Goal: Task Accomplishment & Management: Complete application form

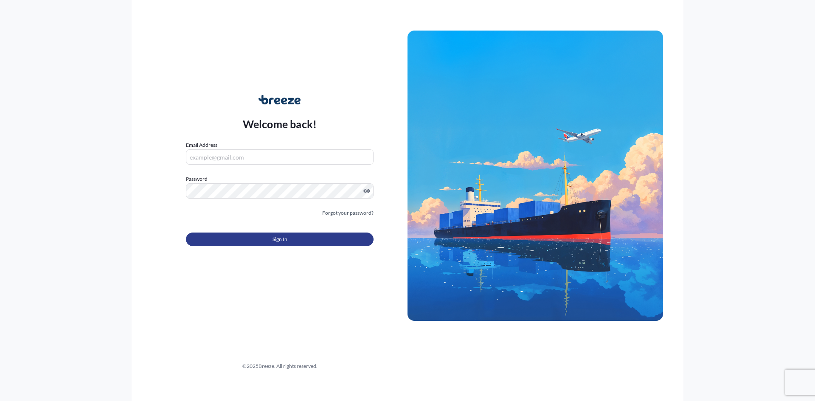
type input "[PERSON_NAME][EMAIL_ADDRESS][PERSON_NAME][DOMAIN_NAME]"
click at [229, 242] on button "Sign In" at bounding box center [280, 240] width 188 height 14
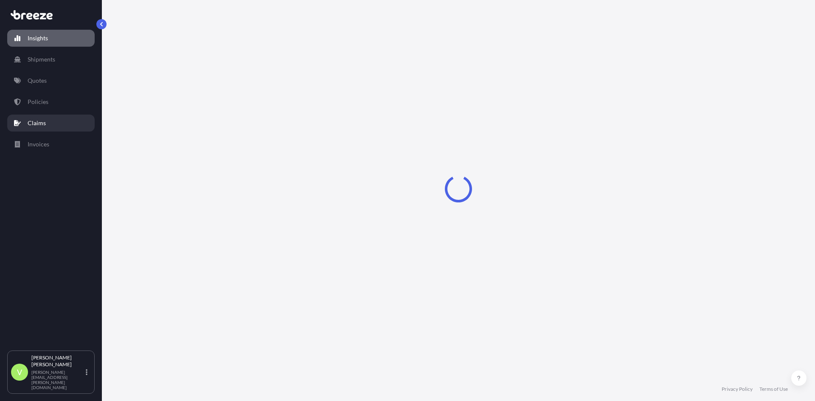
select select "2025"
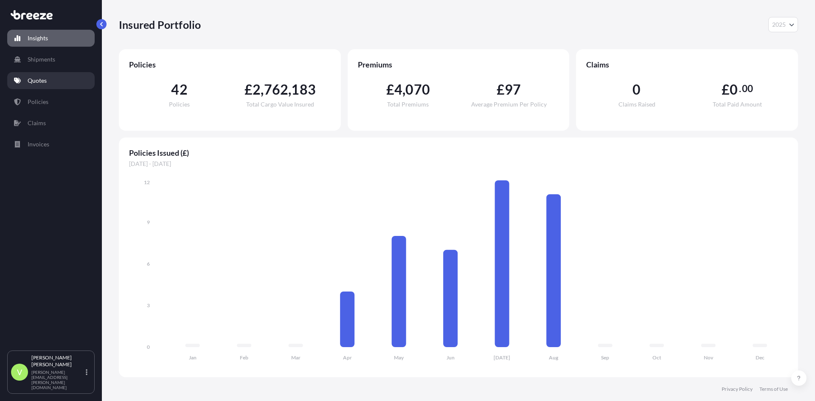
click at [46, 84] on p "Quotes" at bounding box center [37, 80] width 19 height 8
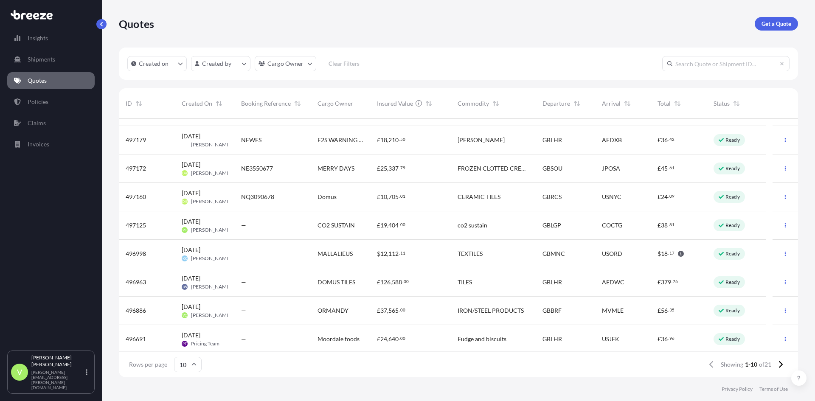
scroll to position [52, 0]
click at [693, 67] on input "text" at bounding box center [725, 63] width 127 height 15
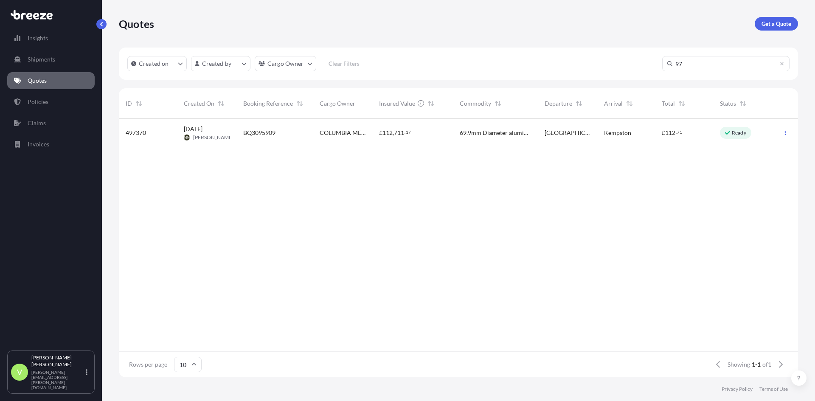
type input "9"
type input "496631"
click at [202, 132] on span "[DATE]" at bounding box center [193, 129] width 19 height 8
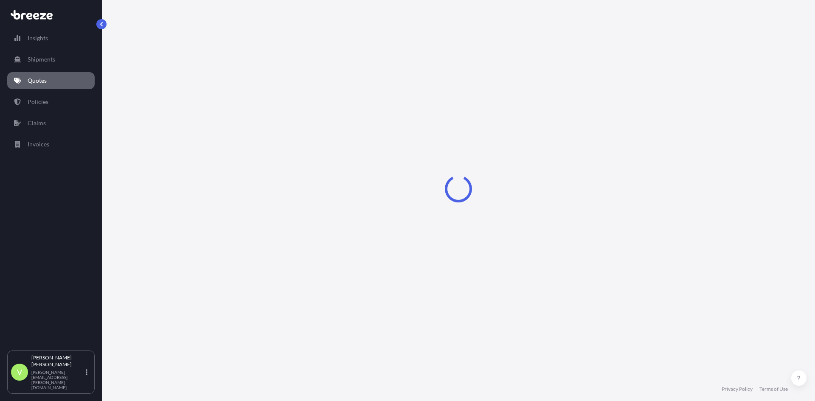
select select "Sea"
select select "1"
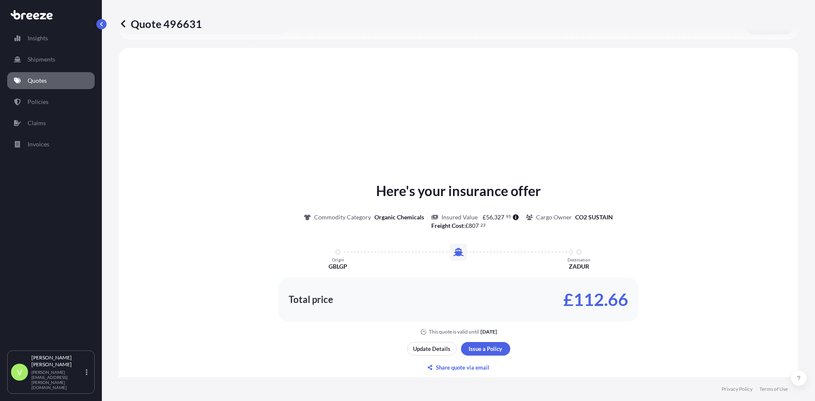
scroll to position [256, 0]
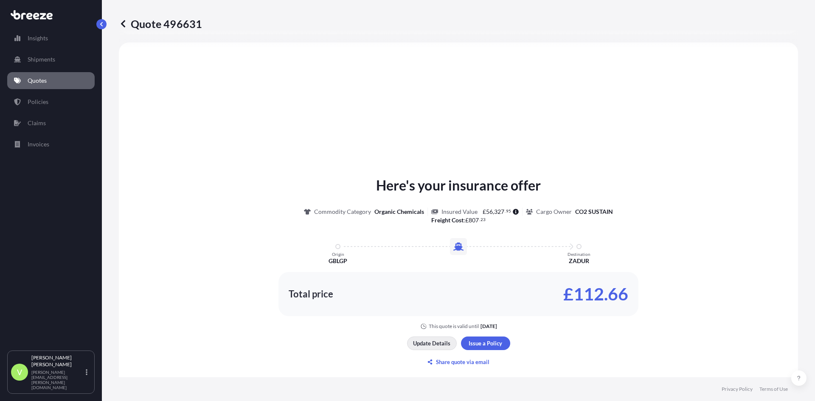
click at [427, 346] on p "Update Details" at bounding box center [431, 343] width 37 height 8
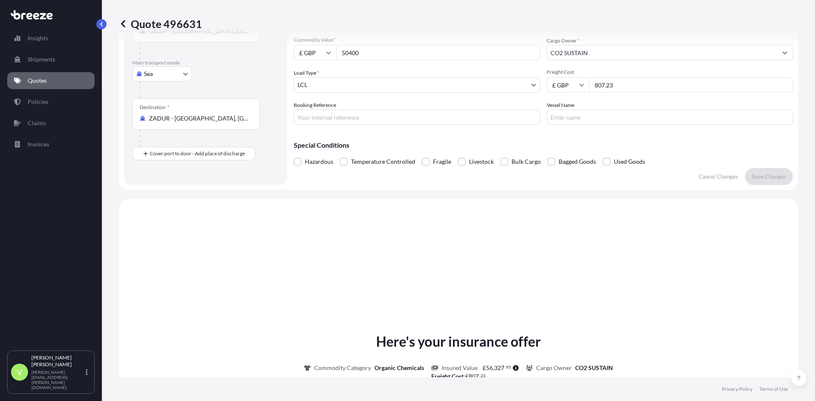
scroll to position [14, 0]
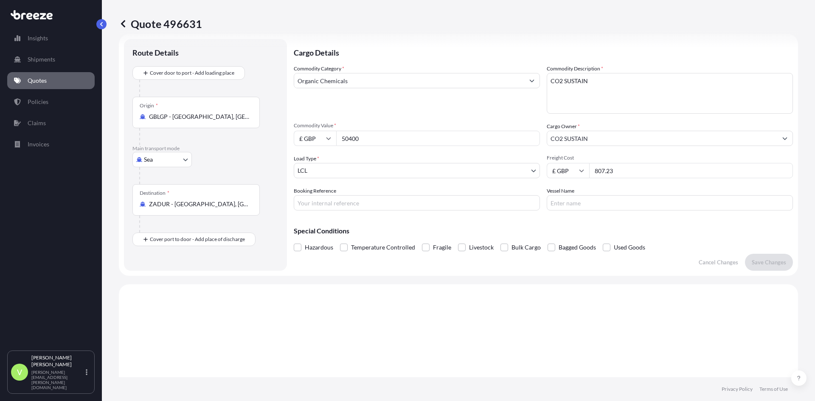
click at [364, 138] on input "50400" at bounding box center [438, 138] width 204 height 15
type input "5"
type input "63000"
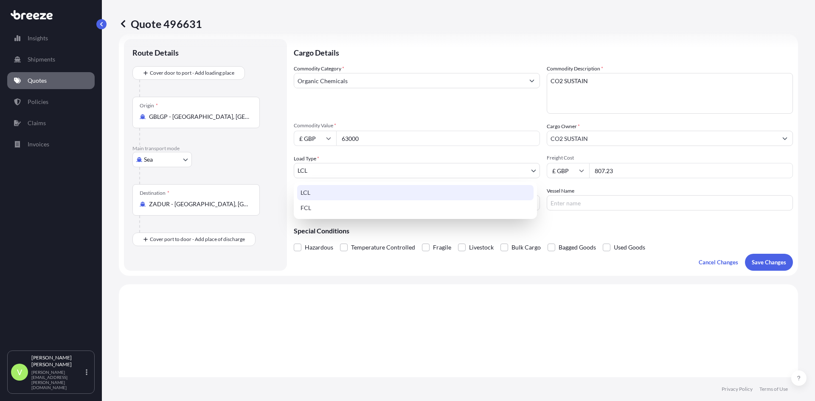
click at [303, 168] on body "Insights Shipments Quotes Policies Claims Invoices V [PERSON_NAME][GEOGRAPHIC_D…" at bounding box center [407, 200] width 815 height 401
click at [306, 207] on div "FCL" at bounding box center [415, 207] width 236 height 15
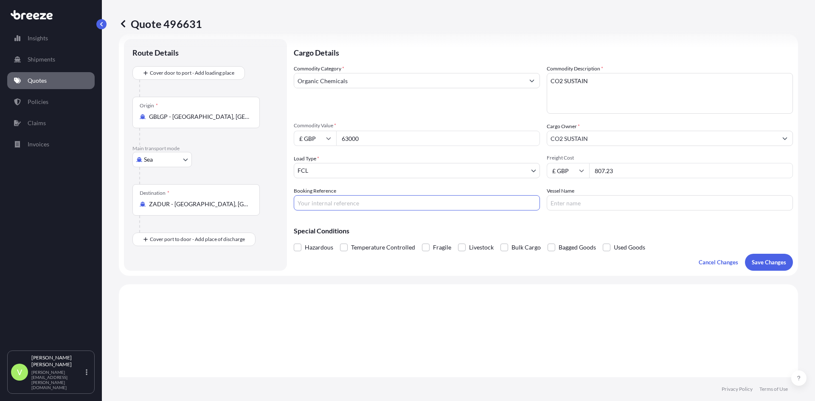
click at [303, 201] on input "Booking Reference" at bounding box center [417, 202] width 246 height 15
type input "be3552210"
click at [629, 172] on input "807.23" at bounding box center [691, 170] width 204 height 15
type input "8"
type input "1985"
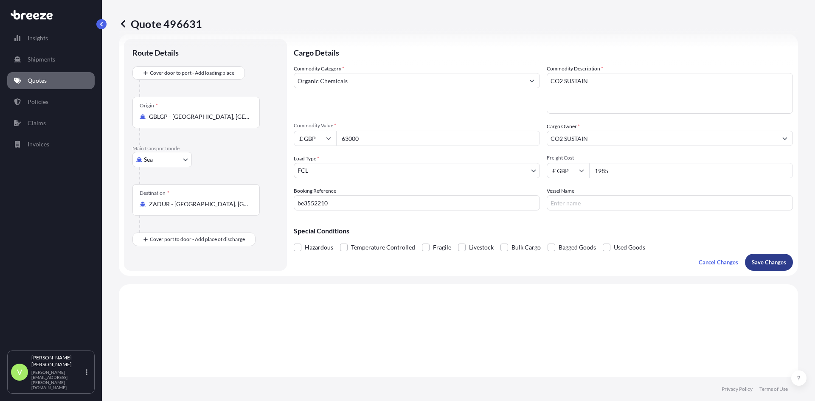
click at [761, 261] on p "Save Changes" at bounding box center [769, 262] width 34 height 8
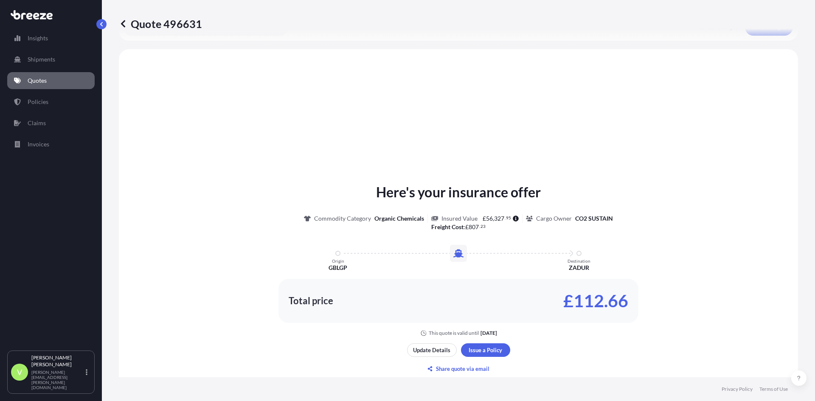
scroll to position [256, 0]
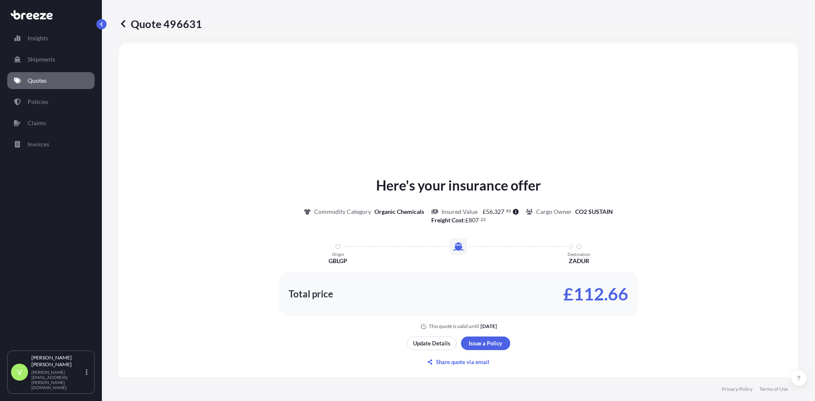
select select "Sea"
select select "2"
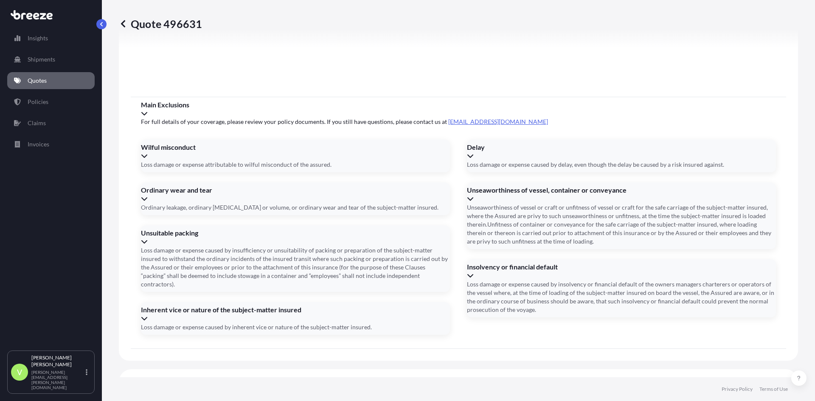
scroll to position [946, 0]
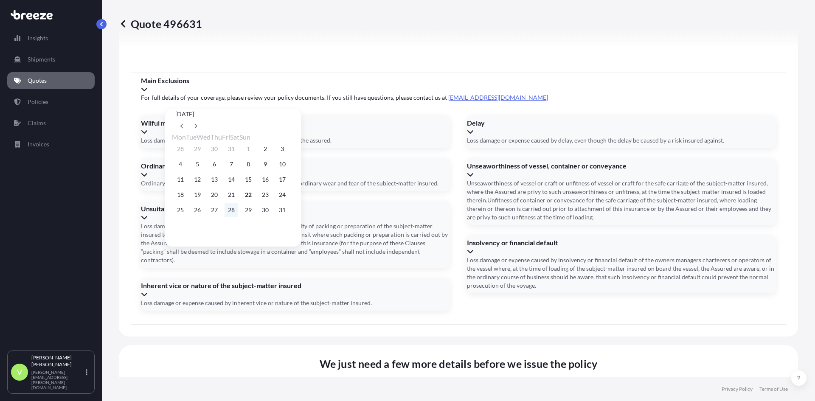
click at [238, 212] on button "28" at bounding box center [232, 210] width 14 height 14
type input "[DATE]"
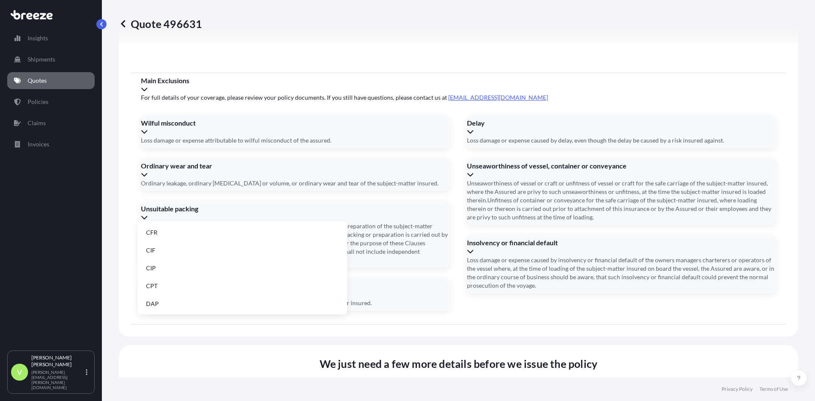
click at [158, 232] on li "CFR" at bounding box center [242, 233] width 203 height 16
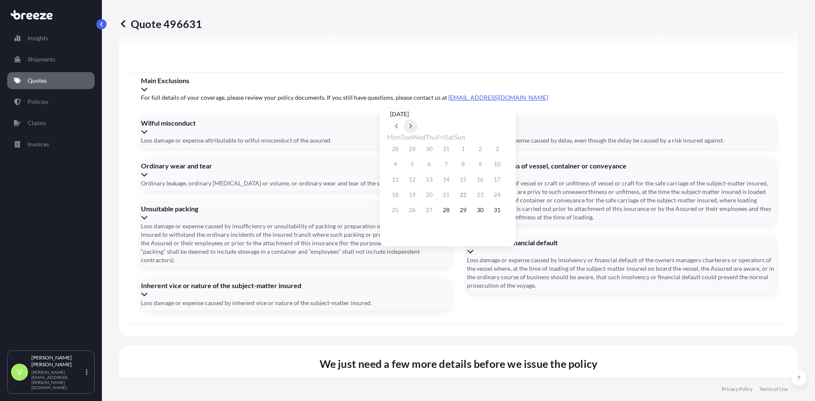
click at [417, 119] on button at bounding box center [411, 126] width 14 height 14
click at [412, 124] on icon at bounding box center [410, 126] width 3 height 5
click at [504, 148] on button "5" at bounding box center [497, 149] width 14 height 14
type input "[DATE]"
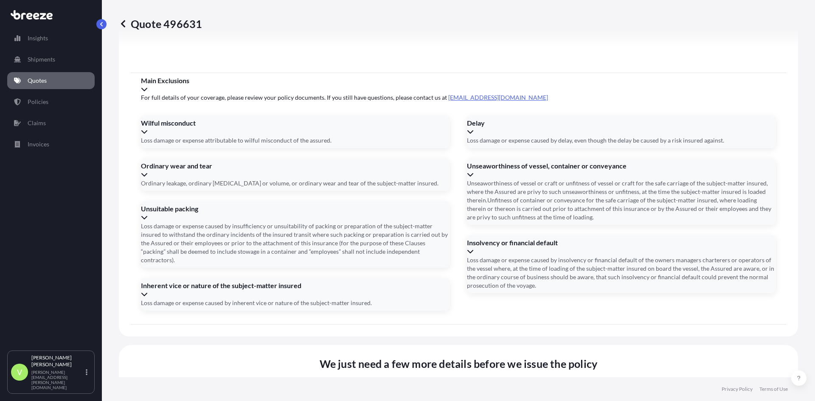
type input "BEAU 2960760"
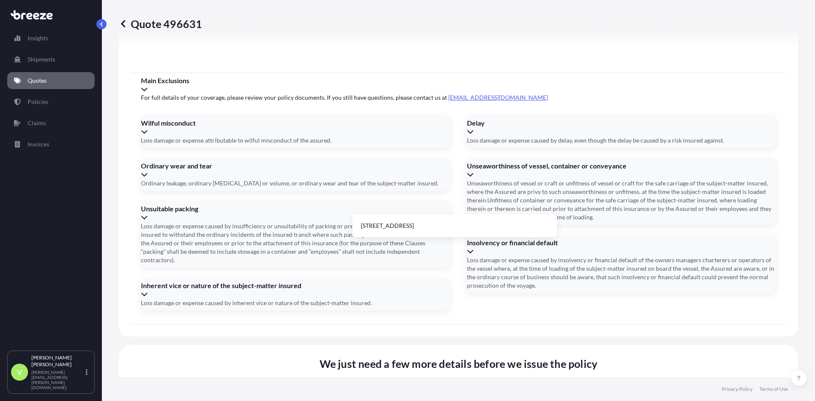
click at [498, 225] on li "[STREET_ADDRESS]" at bounding box center [455, 226] width 198 height 16
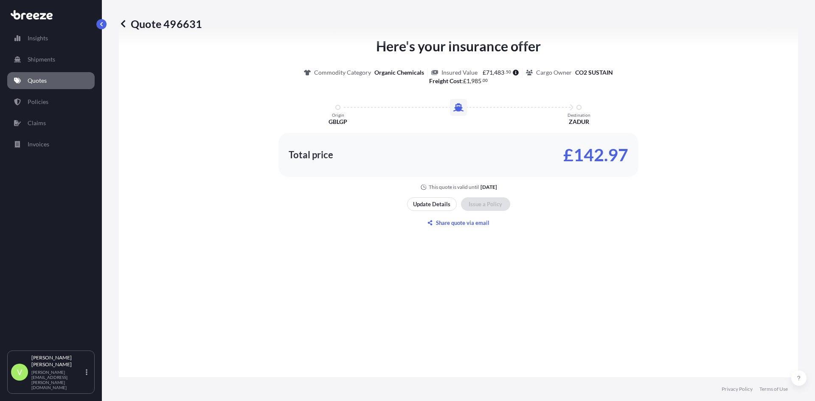
scroll to position [522, 0]
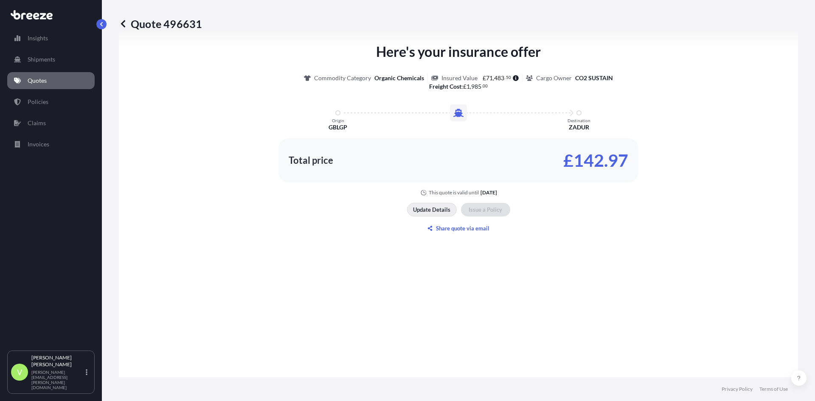
click at [428, 207] on p "Update Details" at bounding box center [431, 209] width 37 height 8
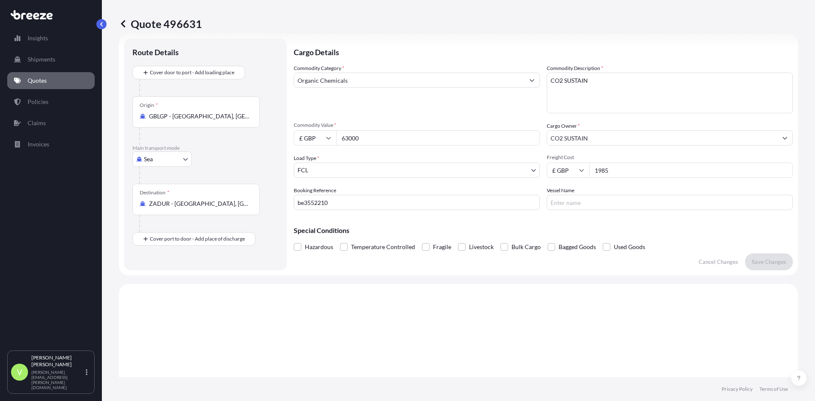
scroll to position [14, 0]
click at [219, 281] on input "Place of Discharge" at bounding box center [199, 285] width 100 height 8
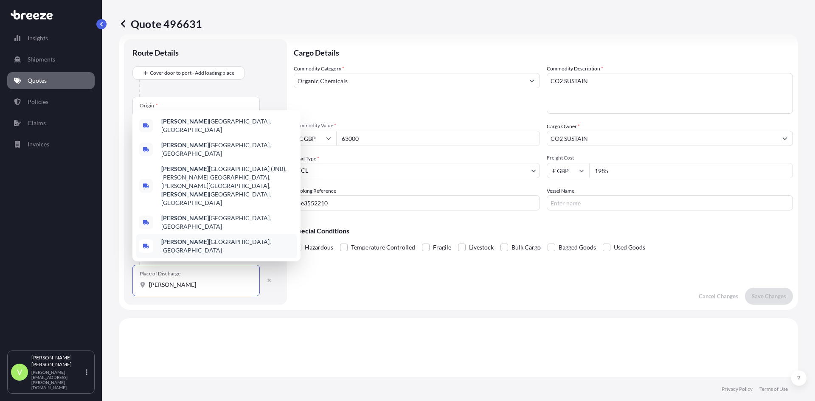
click at [220, 249] on span "[PERSON_NAME] South, [GEOGRAPHIC_DATA]" at bounding box center [227, 246] width 132 height 17
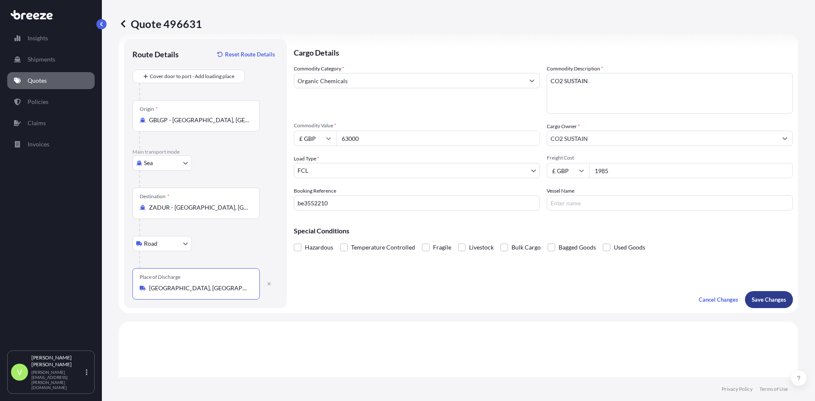
type input "[GEOGRAPHIC_DATA], [GEOGRAPHIC_DATA]"
click at [756, 297] on p "Save Changes" at bounding box center [769, 299] width 34 height 8
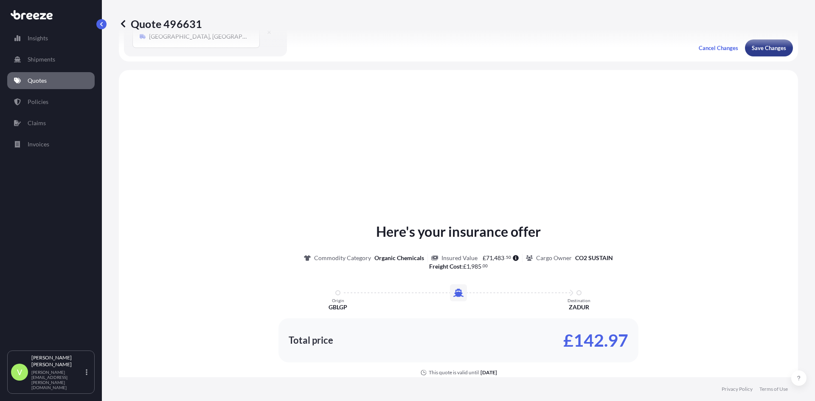
scroll to position [293, 0]
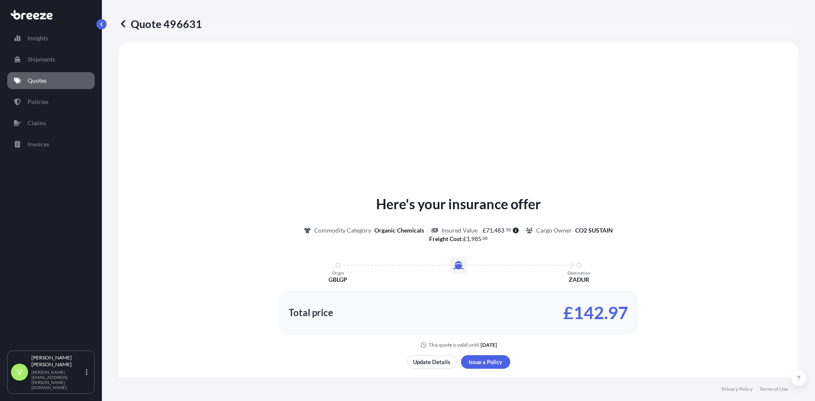
select select "Sea"
select select "Road"
select select "2"
